Goal: Check status: Check status

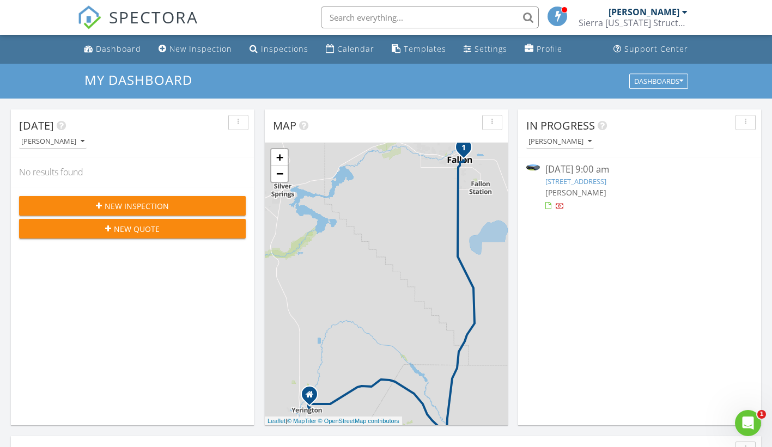
drag, startPoint x: 560, startPoint y: 181, endPoint x: 655, endPoint y: 126, distance: 110.0
click at [655, 126] on div "In Progress" at bounding box center [631, 126] width 210 height 16
click at [532, 169] on img at bounding box center [533, 167] width 14 height 6
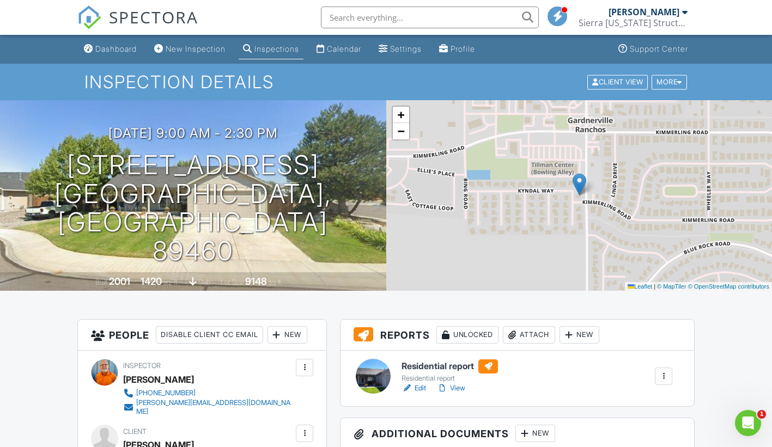
click at [420, 385] on link "Edit" at bounding box center [413, 388] width 25 height 11
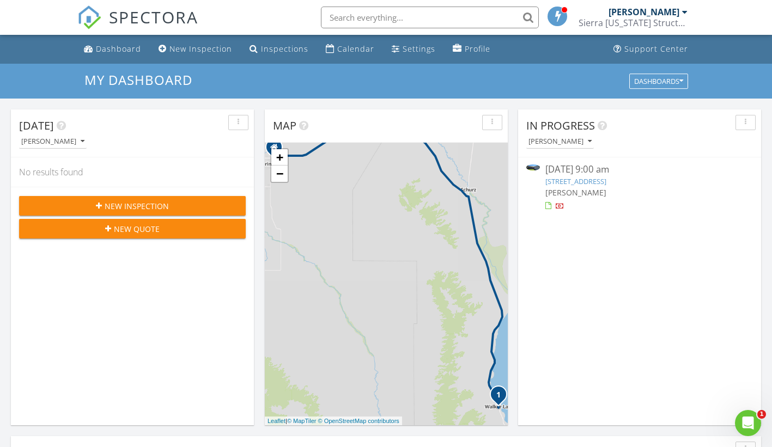
click at [534, 168] on img at bounding box center [533, 167] width 14 height 6
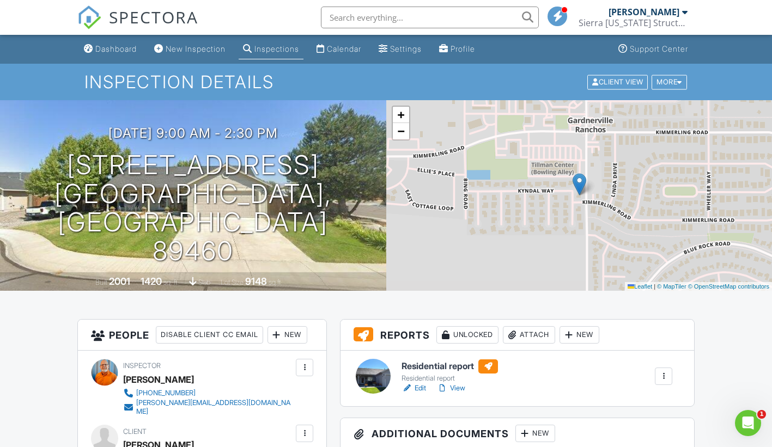
click at [460, 387] on link "View" at bounding box center [451, 388] width 28 height 11
